Goal: Information Seeking & Learning: Stay updated

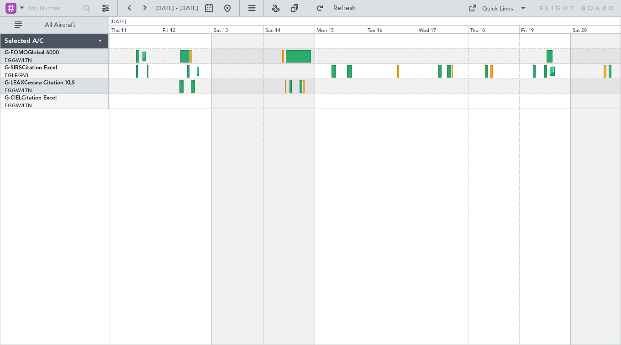
click at [612, 145] on div "Planned Maint [GEOGRAPHIC_DATA] ([GEOGRAPHIC_DATA]) Unplanned Maint [GEOGRAPHIC…" at bounding box center [365, 189] width 512 height 312
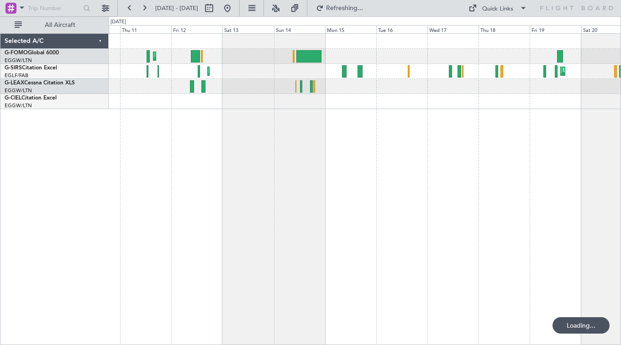
click at [621, 225] on html "[DATE] - [DATE] Refreshing... Quick Links All Aircraft Planned Maint [GEOGRAPHI…" at bounding box center [310, 172] width 621 height 345
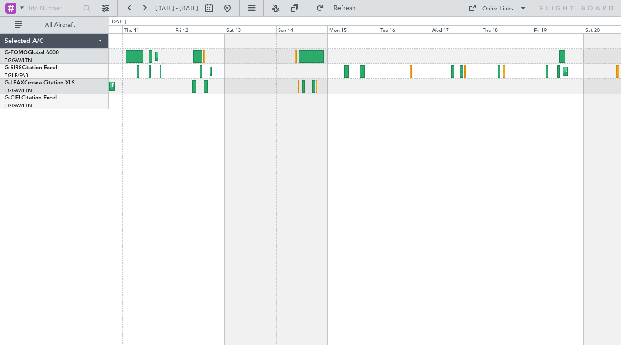
click at [596, 291] on div "Planned Maint [GEOGRAPHIC_DATA] ([GEOGRAPHIC_DATA]) Unplanned Maint [GEOGRAPHIC…" at bounding box center [310, 180] width 621 height 329
click at [621, 314] on html "[DATE] - [DATE] Refresh Quick Links All Aircraft Planned Maint [GEOGRAPHIC_DATA…" at bounding box center [310, 172] width 621 height 345
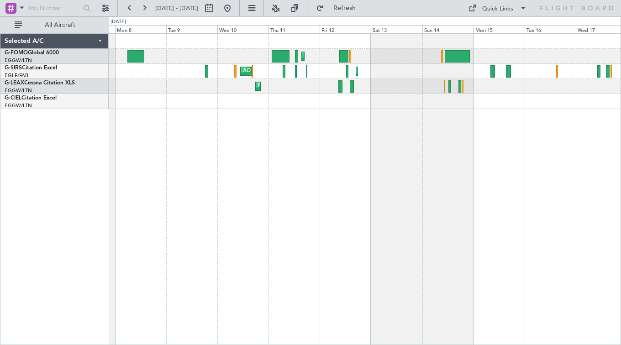
click at [621, 251] on html "[DATE] - [DATE] Refresh Quick Links All Aircraft Planned Maint [GEOGRAPHIC_DATA…" at bounding box center [310, 172] width 621 height 345
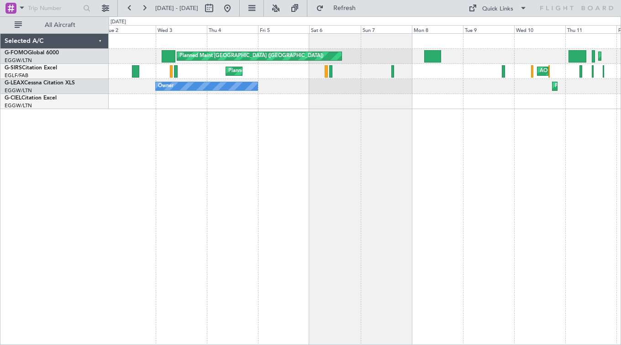
click at [550, 216] on div "Planned Maint [GEOGRAPHIC_DATA] ([GEOGRAPHIC_DATA]) Planned Maint [GEOGRAPHIC_D…" at bounding box center [365, 189] width 512 height 312
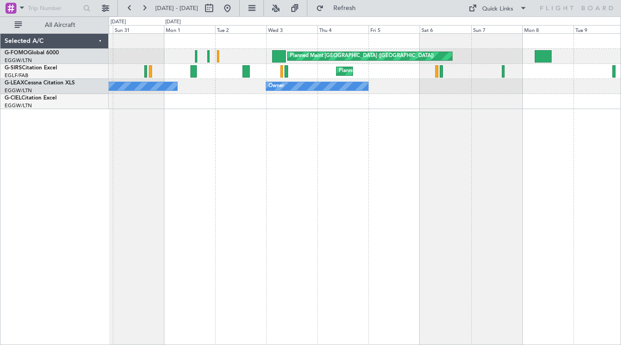
click at [316, 137] on div "Planned Maint [GEOGRAPHIC_DATA] ([GEOGRAPHIC_DATA]) Planned Maint [GEOGRAPHIC_D…" at bounding box center [365, 189] width 512 height 312
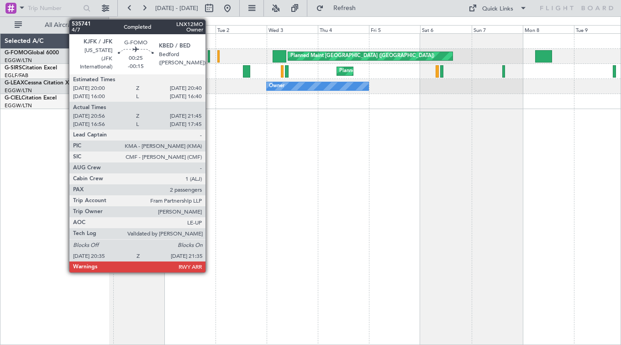
click at [210, 56] on div at bounding box center [209, 56] width 2 height 12
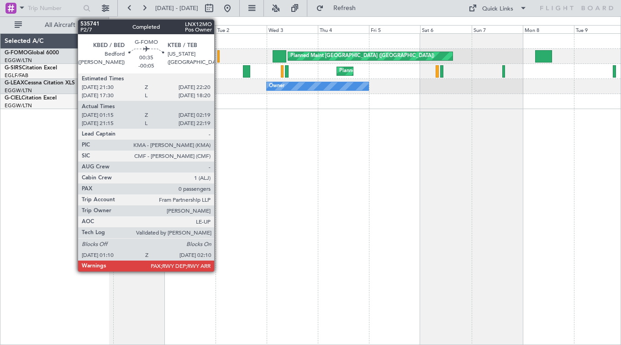
click at [218, 56] on div at bounding box center [218, 56] width 2 height 12
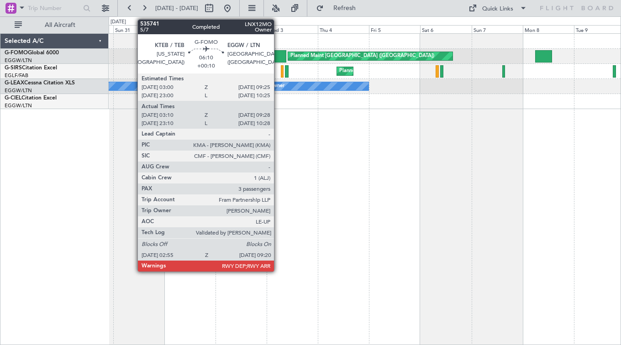
click at [278, 55] on div at bounding box center [280, 56] width 14 height 12
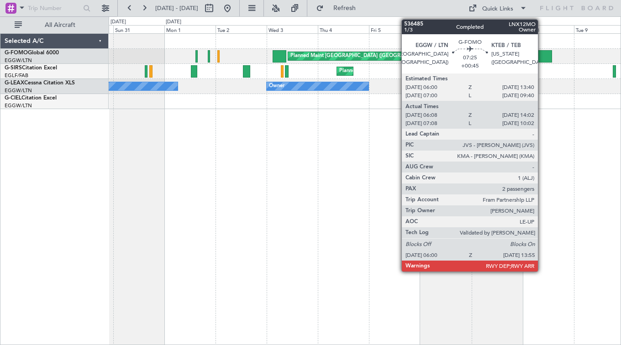
click at [542, 58] on div at bounding box center [543, 56] width 17 height 12
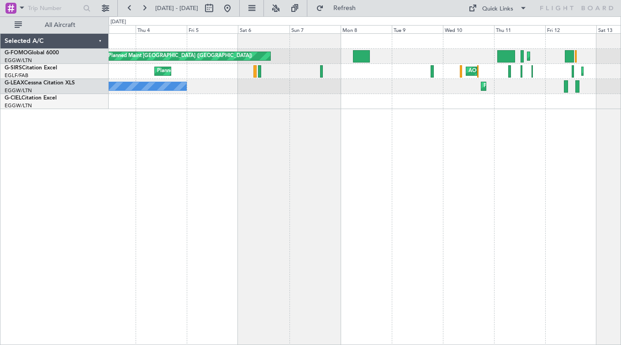
click at [235, 147] on div "Planned Maint [GEOGRAPHIC_DATA] ([GEOGRAPHIC_DATA]) Planned Maint [GEOGRAPHIC_D…" at bounding box center [365, 189] width 512 height 312
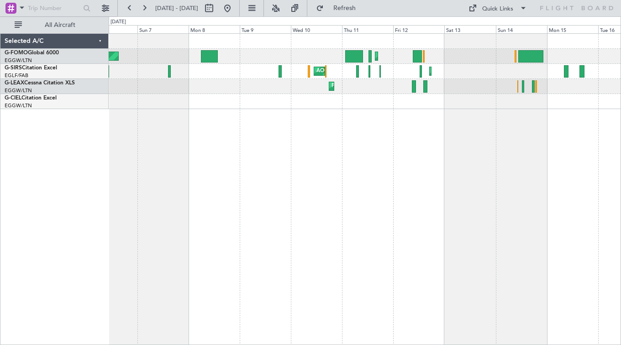
click at [252, 176] on div "Planned Maint [GEOGRAPHIC_DATA] ([GEOGRAPHIC_DATA]) Planned Maint [GEOGRAPHIC_D…" at bounding box center [365, 189] width 512 height 312
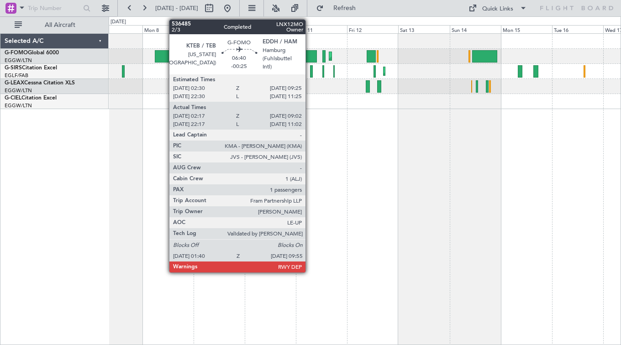
click at [310, 57] on div at bounding box center [308, 56] width 18 height 12
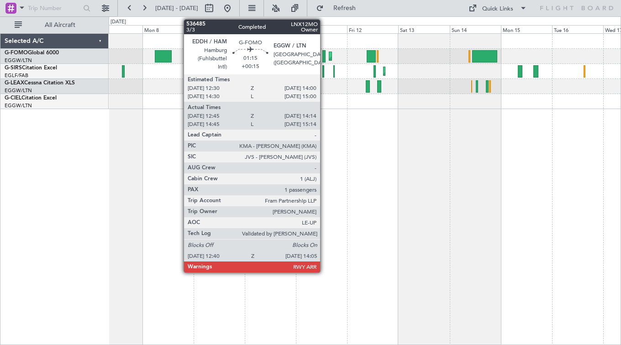
click at [324, 57] on div at bounding box center [323, 56] width 3 height 12
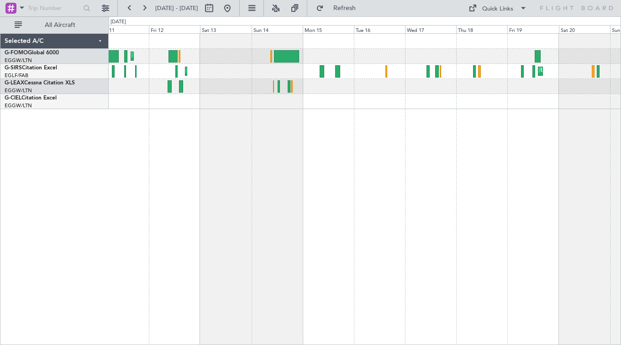
click at [288, 161] on div "Planned Maint [GEOGRAPHIC_DATA] ([GEOGRAPHIC_DATA]) Planned Maint [GEOGRAPHIC_D…" at bounding box center [365, 189] width 512 height 312
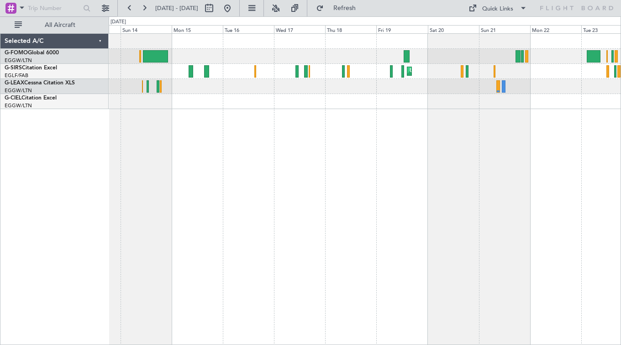
click at [338, 164] on div "Planned Maint [GEOGRAPHIC_DATA] ([GEOGRAPHIC_DATA]) Planned Maint [GEOGRAPHIC_D…" at bounding box center [365, 189] width 512 height 312
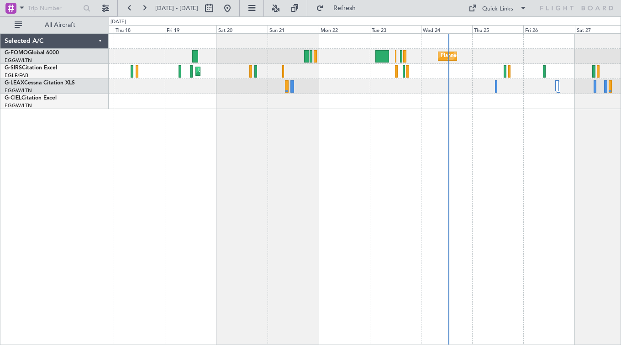
click at [319, 169] on div "Planned Maint [GEOGRAPHIC_DATA] ([GEOGRAPHIC_DATA]) Unplanned Maint [GEOGRAPHIC…" at bounding box center [365, 189] width 512 height 312
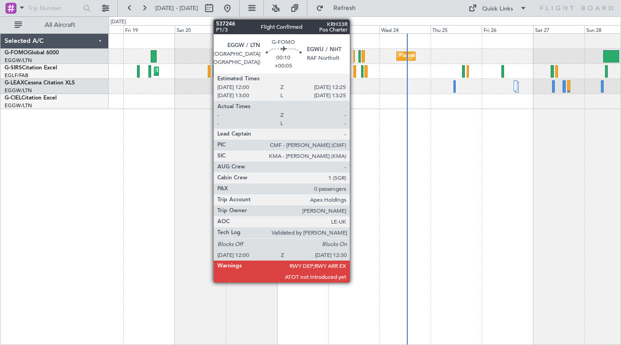
click at [354, 56] on div at bounding box center [353, 56] width 1 height 12
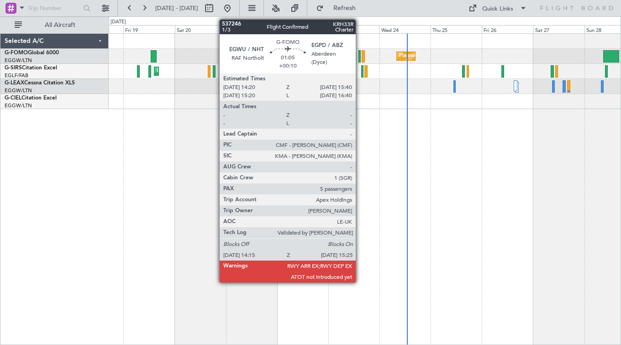
click at [360, 59] on div at bounding box center [359, 56] width 3 height 12
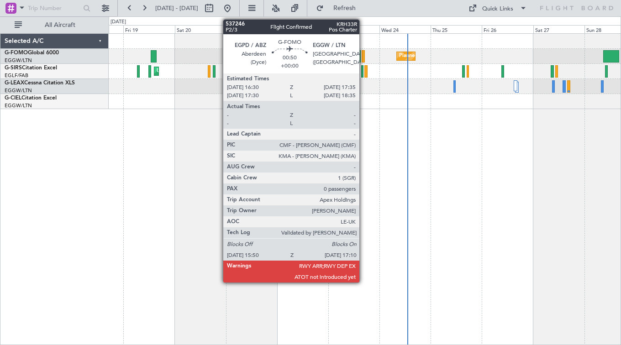
click at [363, 59] on div at bounding box center [363, 56] width 3 height 12
